Goal: Entertainment & Leisure: Browse casually

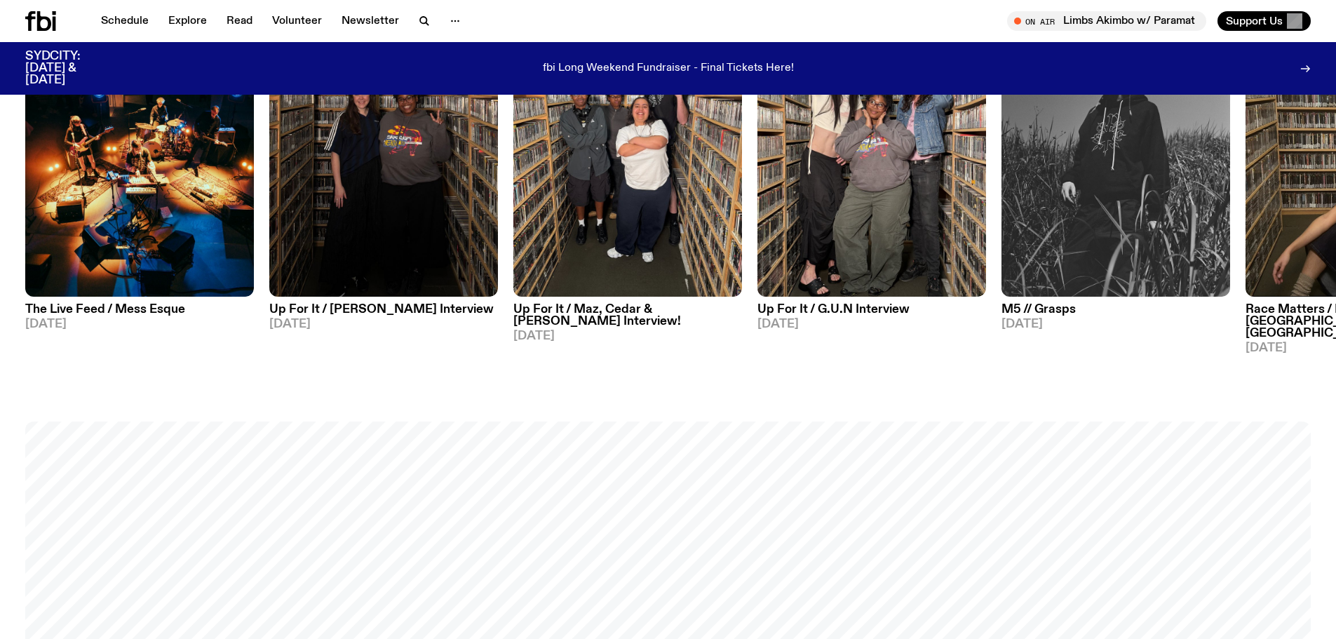
scroll to position [901, 0]
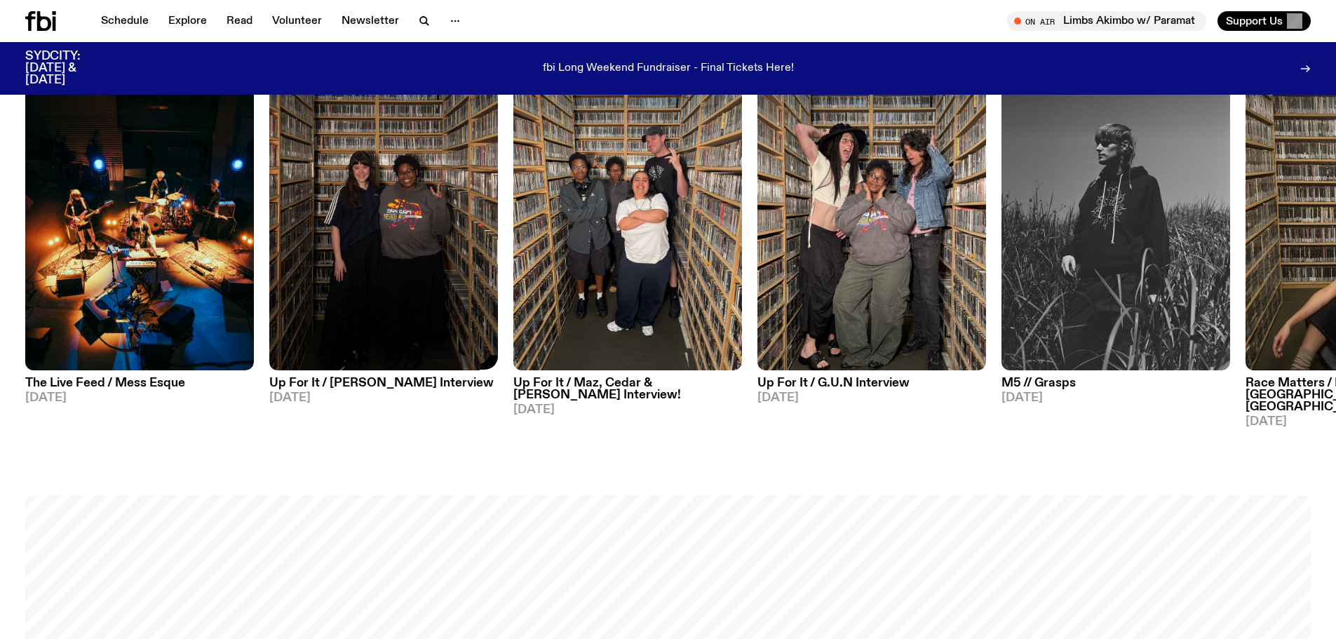
click at [402, 385] on h3 "Up For It / Sarah Levins Interview" at bounding box center [383, 383] width 229 height 12
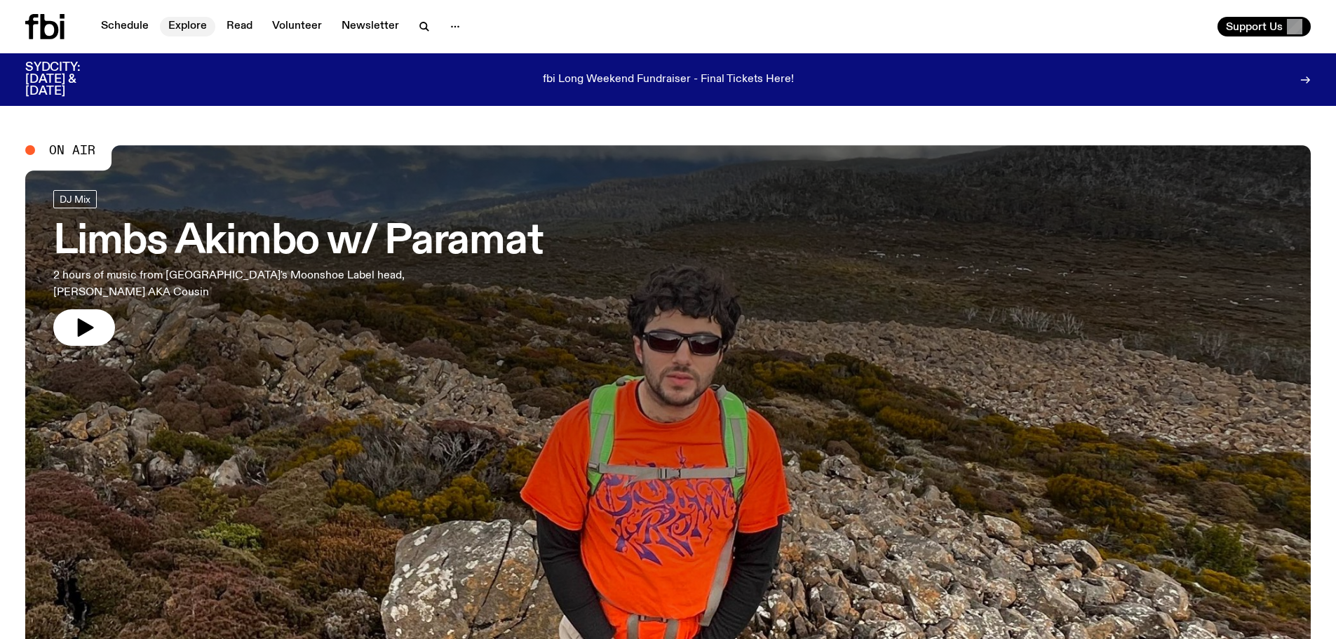
click at [192, 20] on link "Explore" at bounding box center [187, 27] width 55 height 20
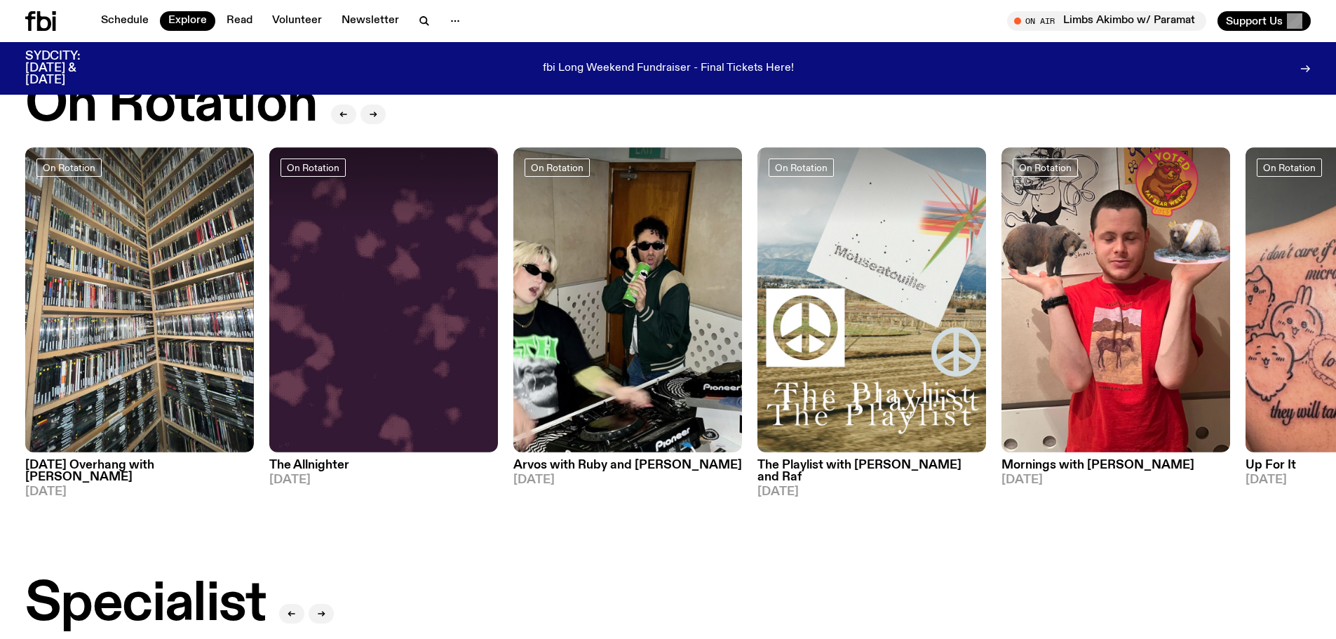
scroll to position [555, 0]
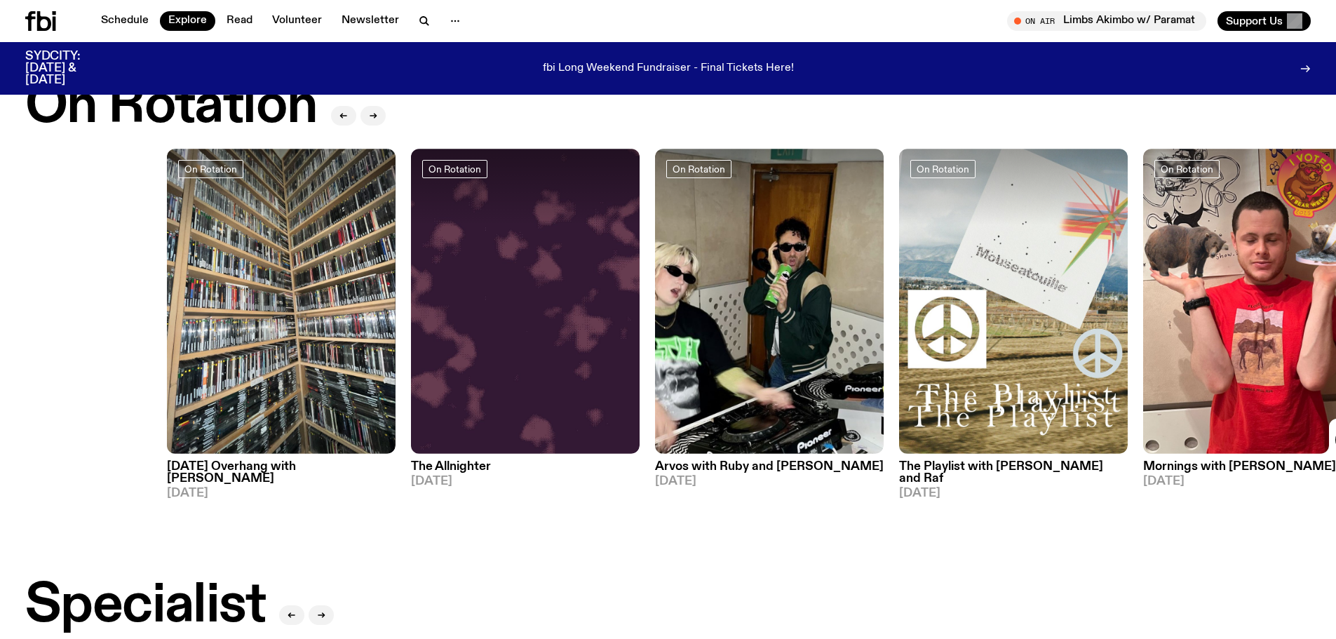
drag, startPoint x: 1090, startPoint y: 402, endPoint x: 1325, endPoint y: 425, distance: 236.7
click at [1326, 425] on img at bounding box center [1257, 301] width 229 height 305
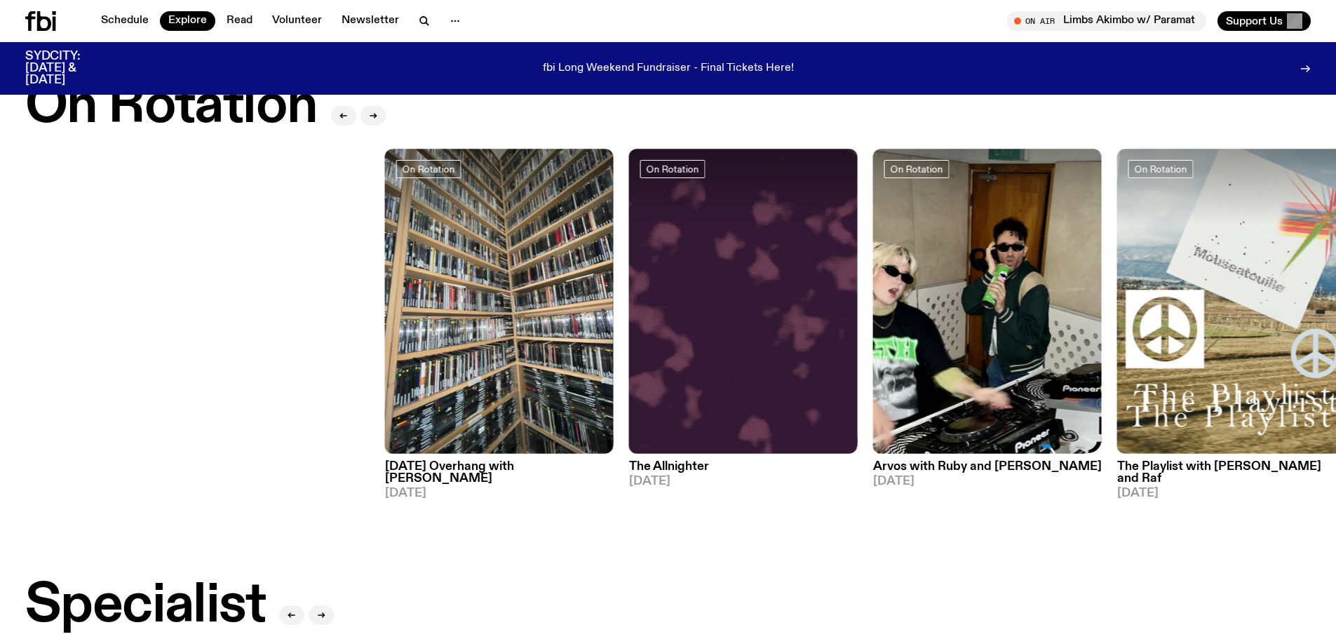
drag, startPoint x: 497, startPoint y: 382, endPoint x: 1346, endPoint y: 357, distance: 848.8
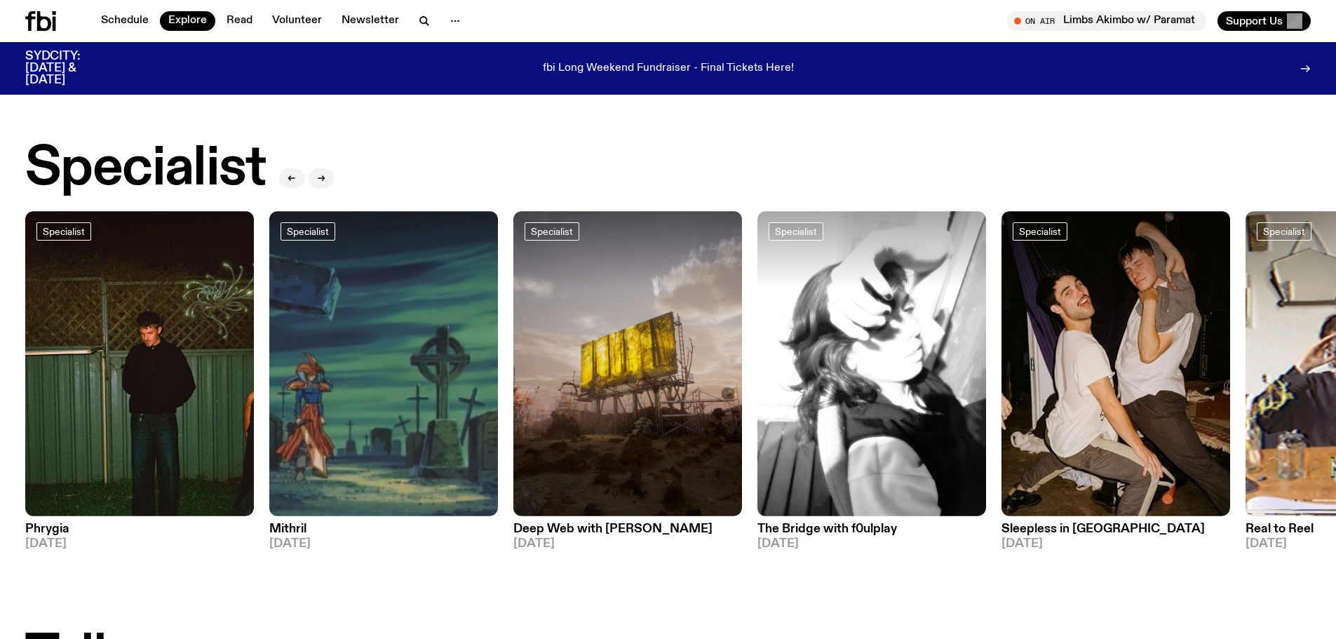
scroll to position [1002, 0]
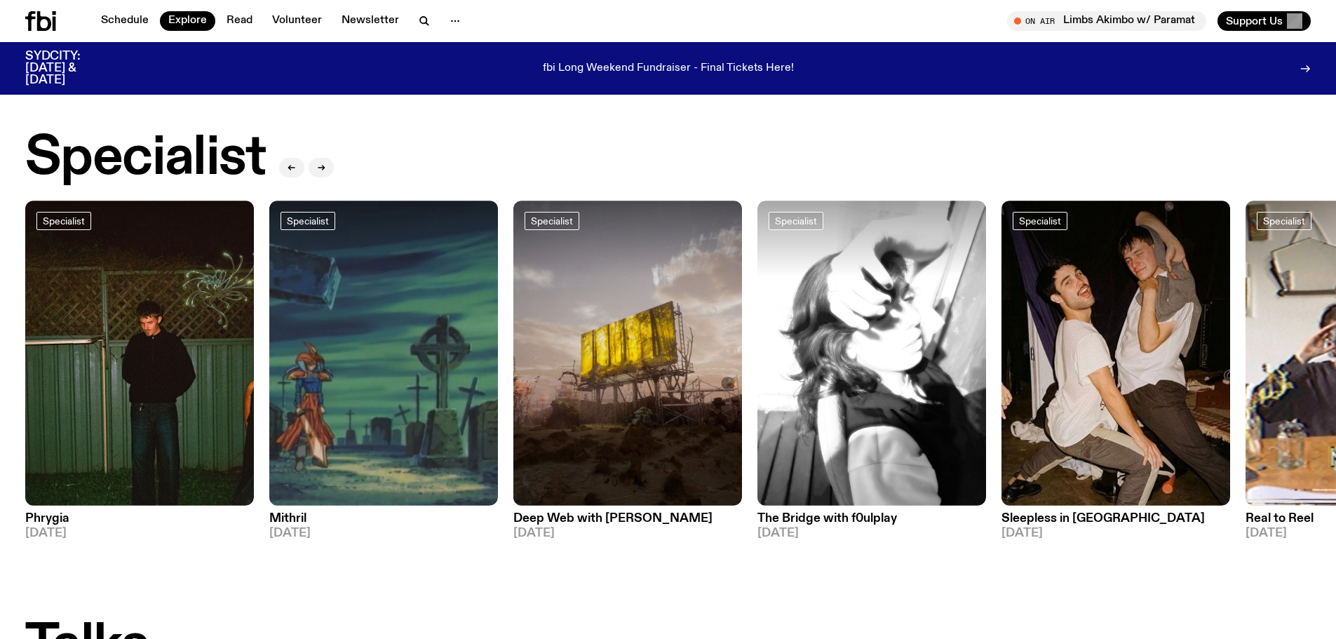
click at [41, 513] on h3 "Phrygia" at bounding box center [139, 519] width 229 height 12
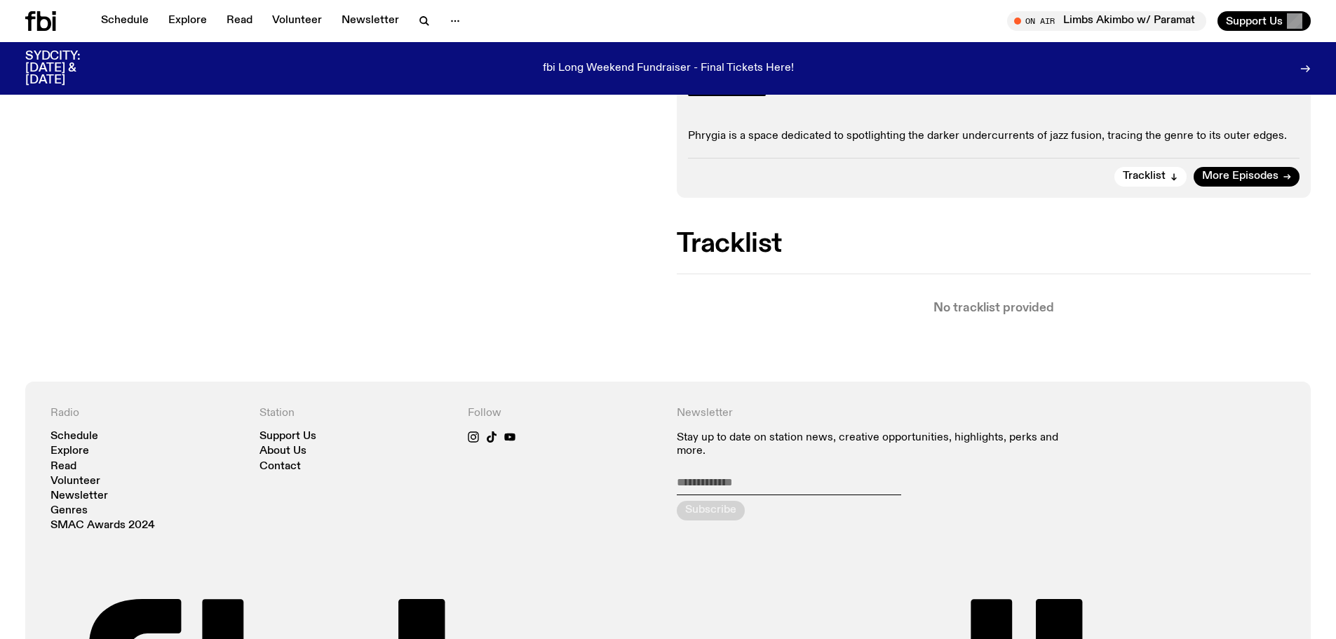
scroll to position [135, 0]
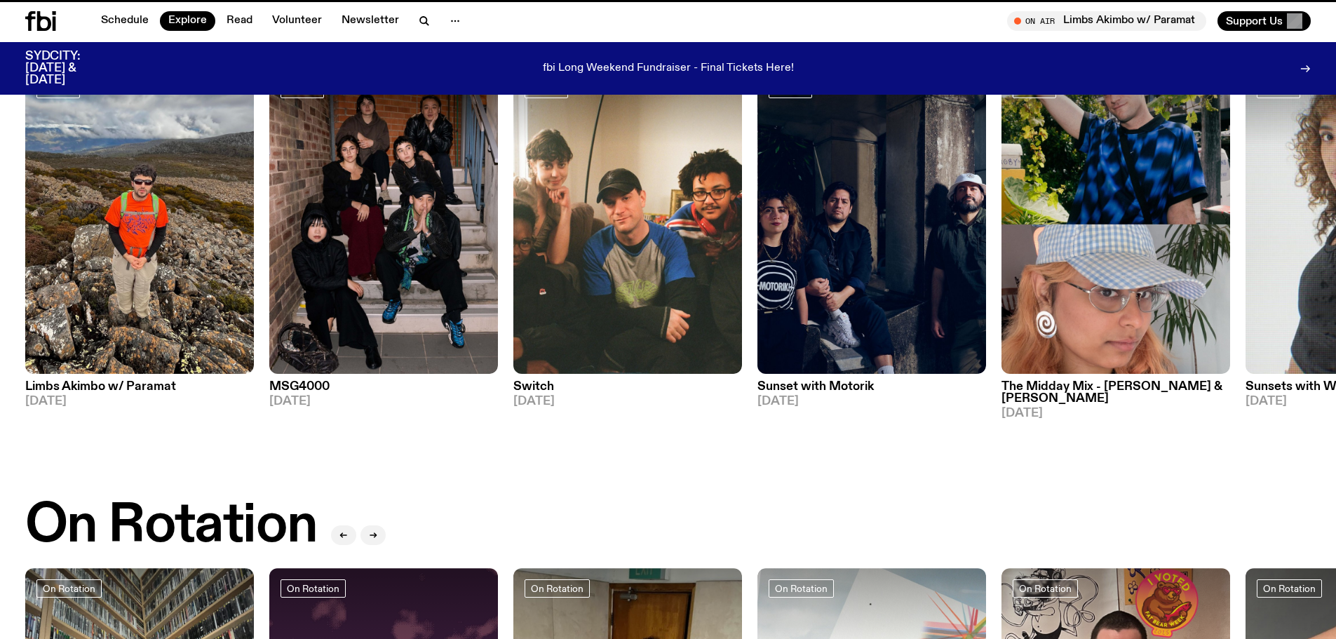
scroll to position [1002, 0]
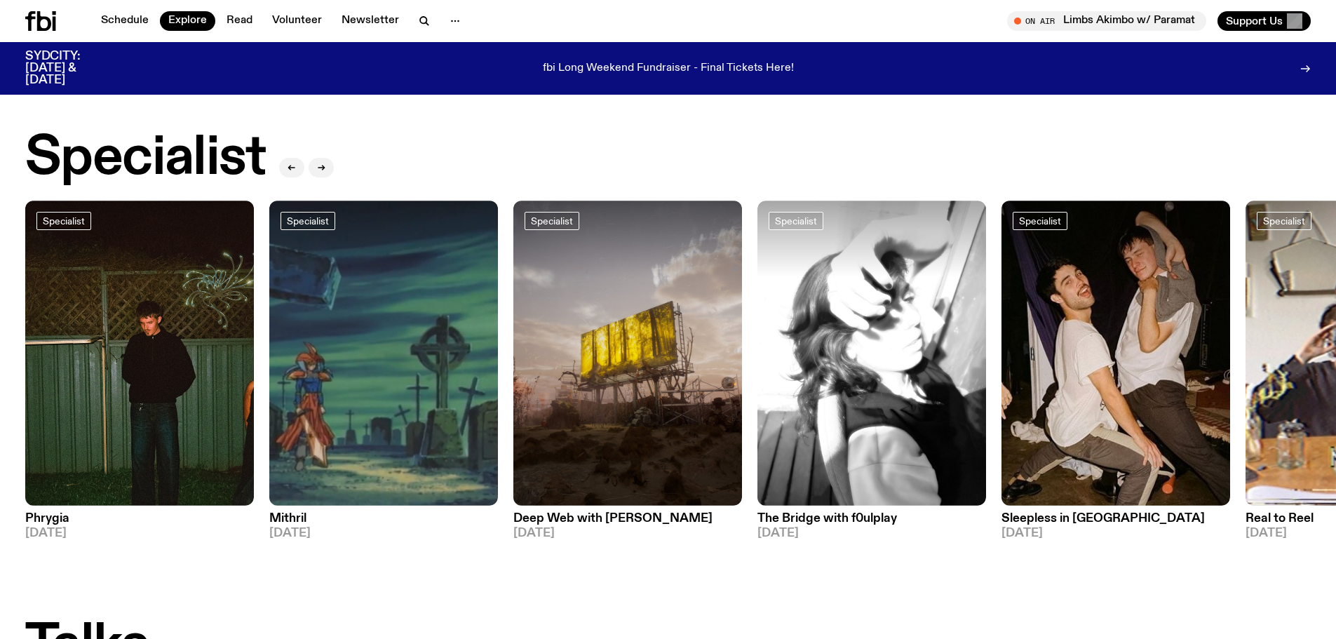
click at [288, 506] on link "Mithril 02.10.25" at bounding box center [383, 523] width 229 height 34
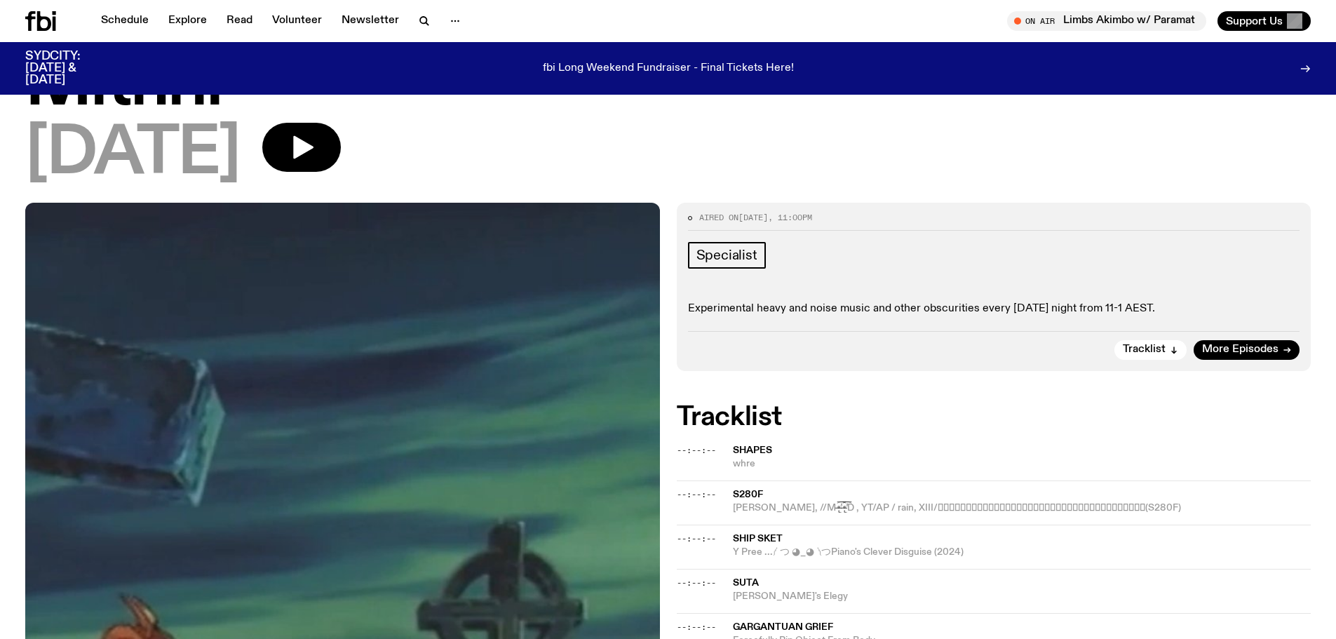
drag, startPoint x: 658, startPoint y: 364, endPoint x: 674, endPoint y: 421, distance: 59.5
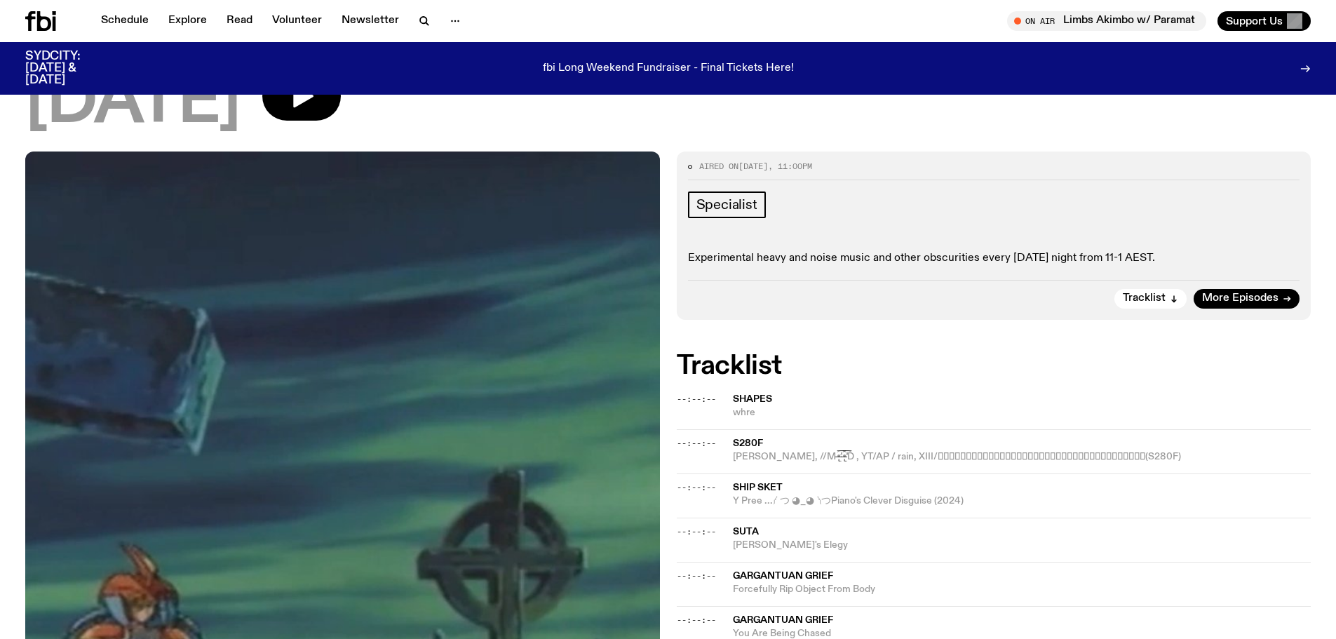
click at [978, 266] on div "Aired on 02.10.25 , 11:00pm Specialist Experimental heavy and noise music and o…" at bounding box center [994, 235] width 635 height 168
click at [982, 264] on p "Experimental heavy and noise music and other obscurities every Thursday night f…" at bounding box center [994, 258] width 612 height 13
click at [1052, 250] on div "Specialist Experimental heavy and noise music and other obscurities every Thurs…" at bounding box center [994, 228] width 612 height 74
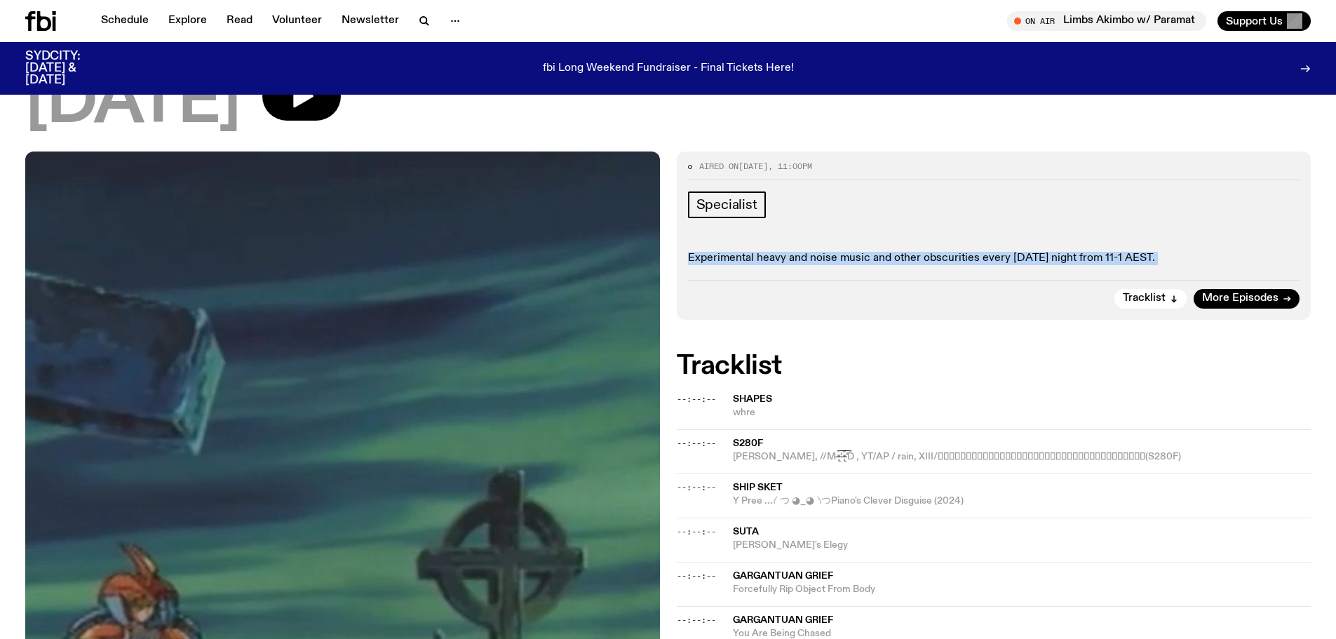
click at [1052, 250] on div "Specialist Experimental heavy and noise music and other obscurities every Thurs…" at bounding box center [994, 228] width 612 height 74
click at [993, 260] on p "Experimental heavy and noise music and other obscurities every Thursday night f…" at bounding box center [994, 258] width 612 height 13
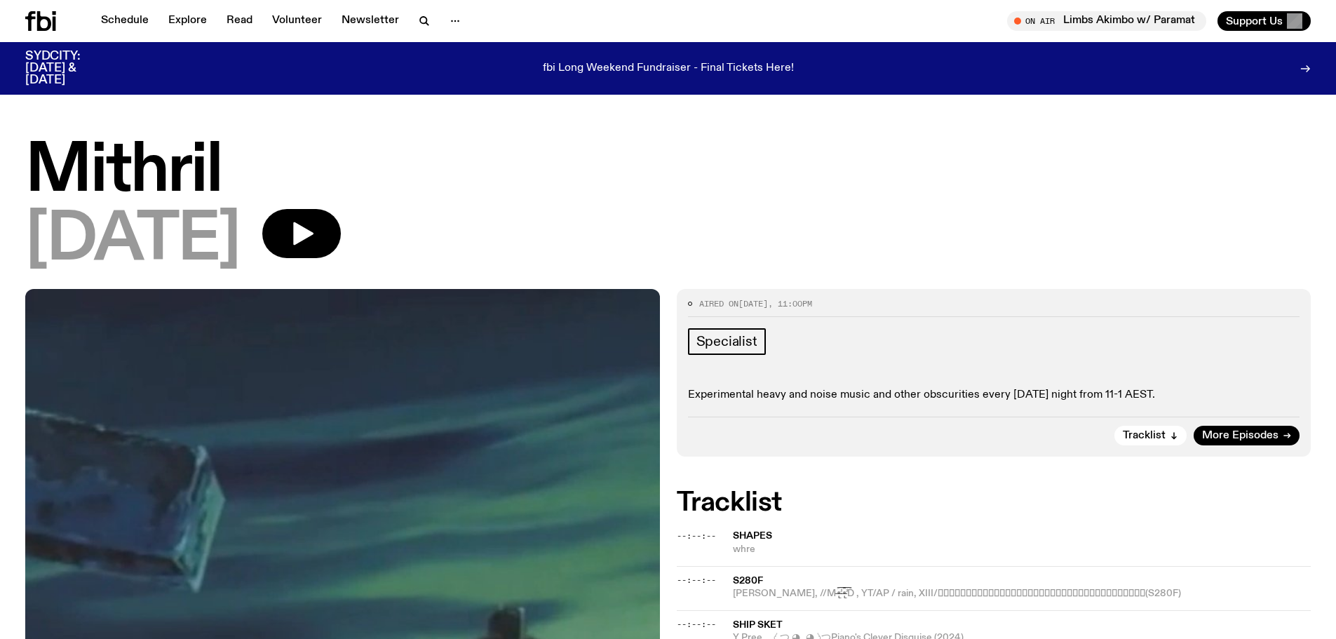
scroll to position [348, 0]
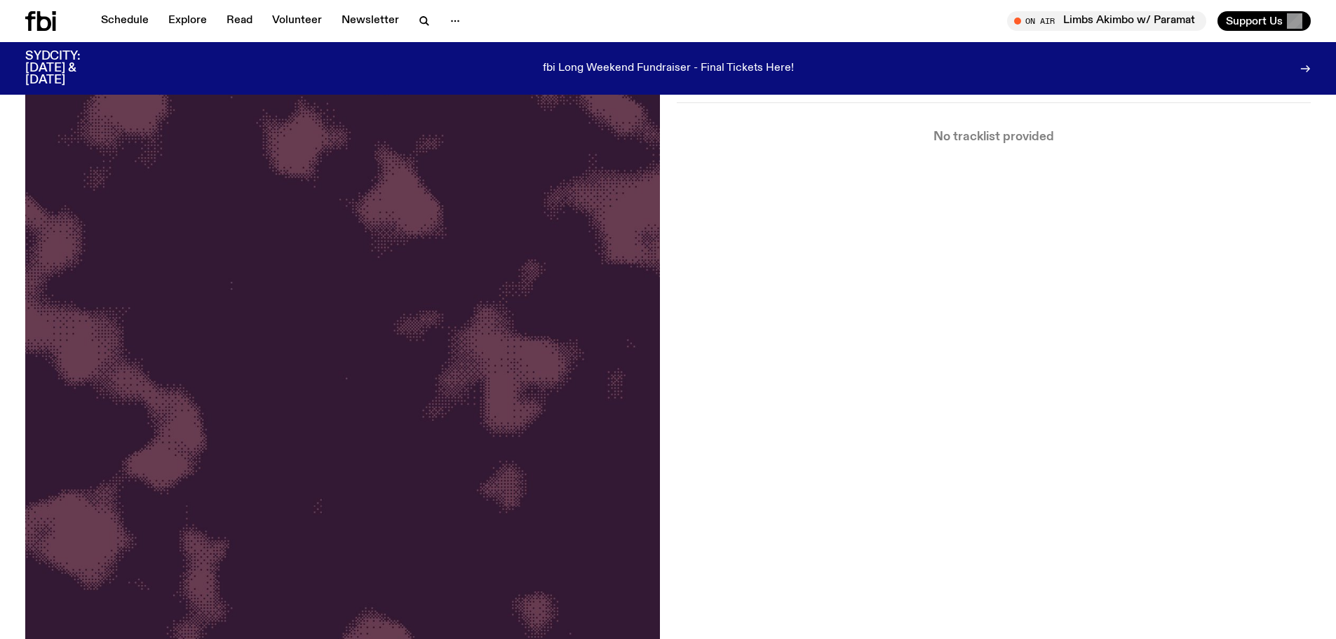
scroll to position [412, 0]
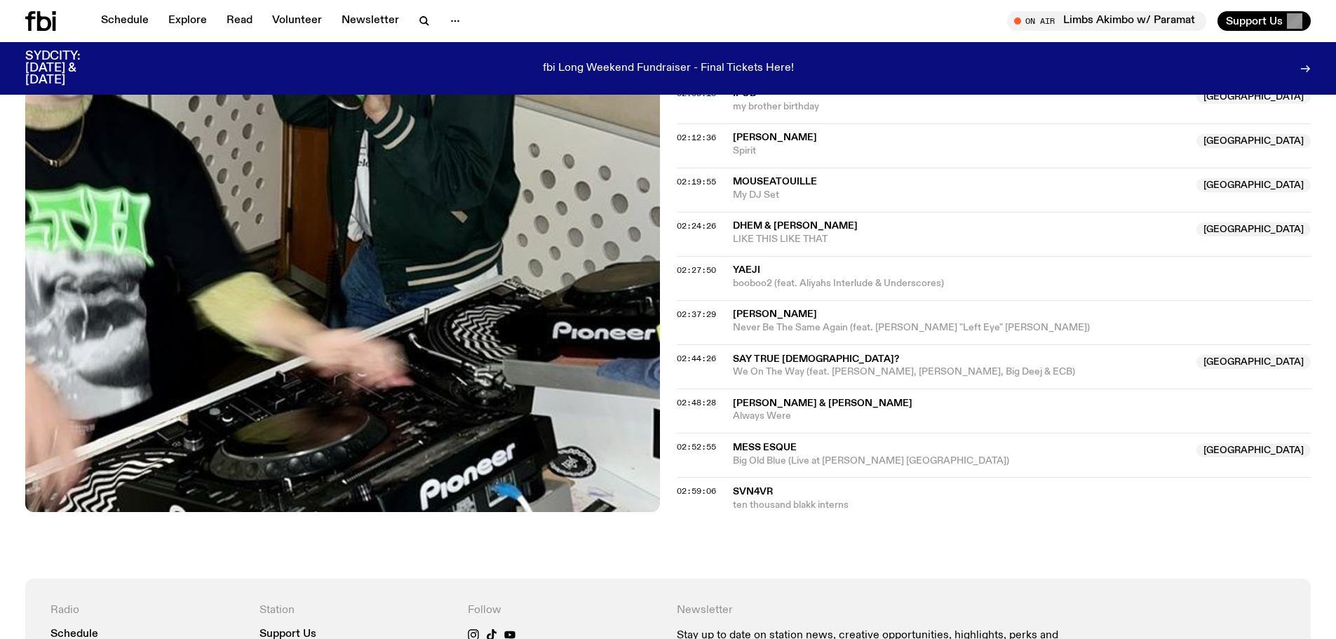
scroll to position [1728, 0]
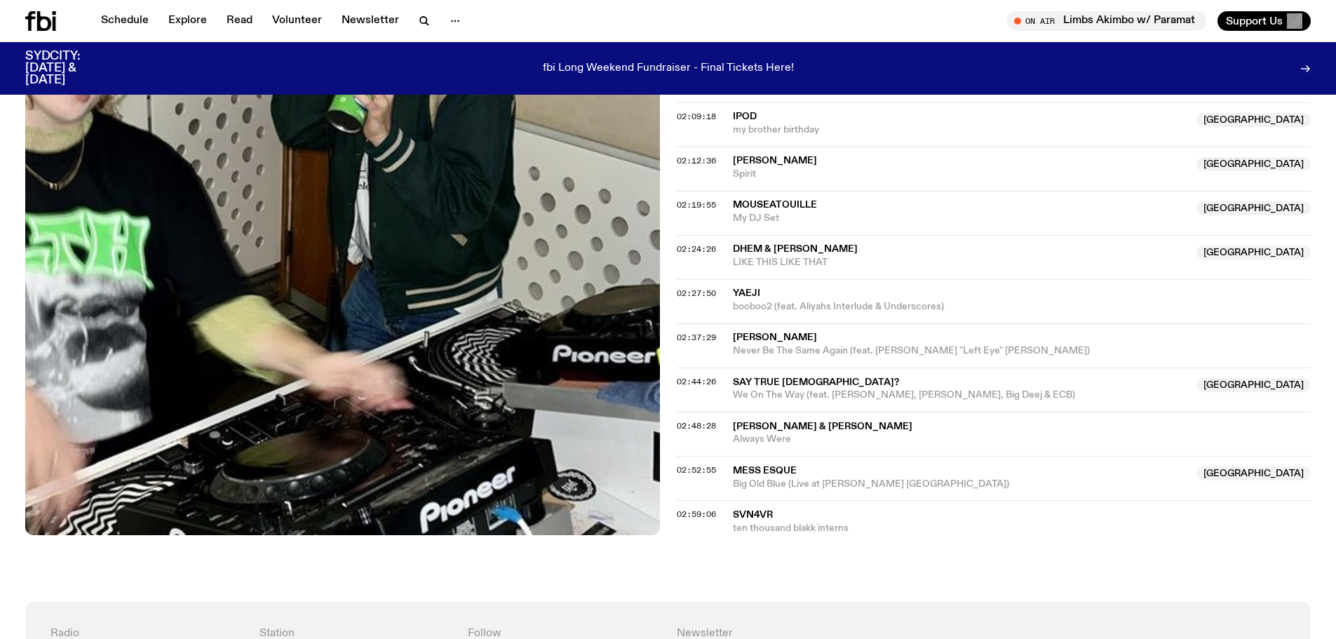
drag, startPoint x: 739, startPoint y: 455, endPoint x: 738, endPoint y: 448, distance: 7.0
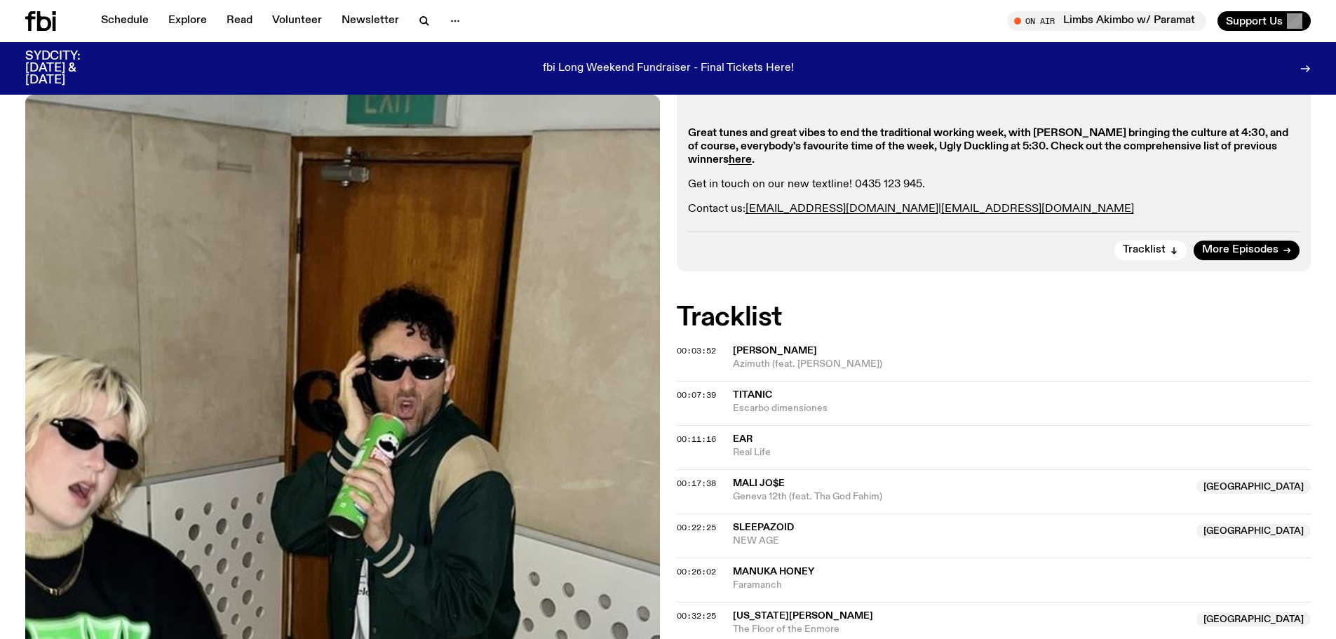
scroll to position [255, 0]
